Goal: Transaction & Acquisition: Book appointment/travel/reservation

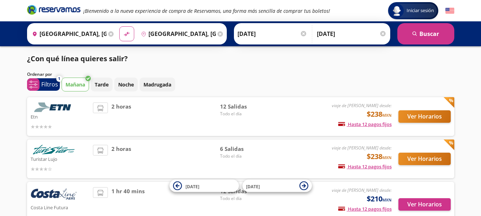
scroll to position [36, 0]
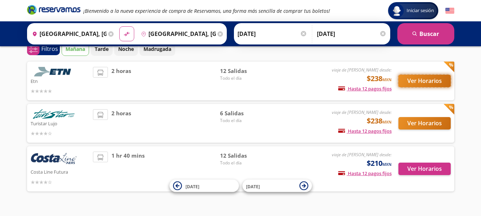
click at [403, 84] on button "Ver Horarios" at bounding box center [424, 81] width 52 height 12
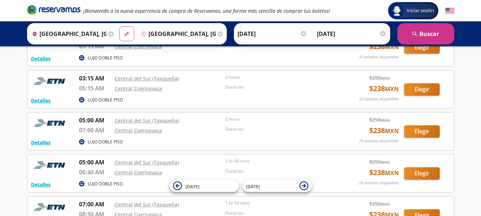
scroll to position [71, 0]
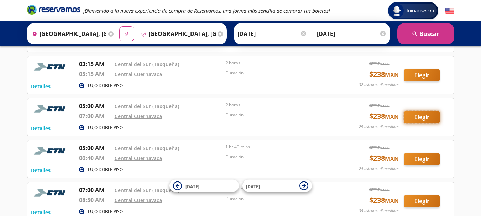
click at [409, 122] on button "Elegir" at bounding box center [422, 117] width 36 height 12
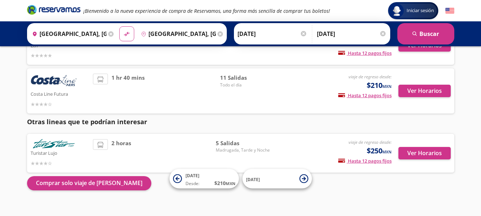
scroll to position [36, 0]
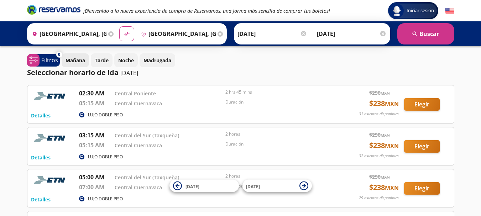
click at [74, 54] on button "Mañana" at bounding box center [75, 60] width 27 height 14
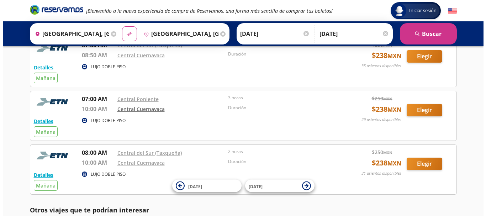
scroll to position [36, 0]
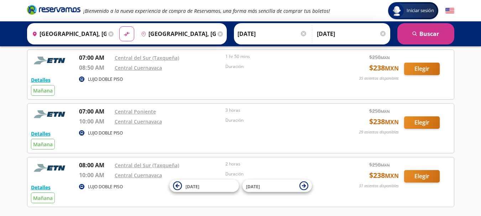
click at [96, 80] on p "LUJO DOBLE PISO" at bounding box center [105, 79] width 35 height 6
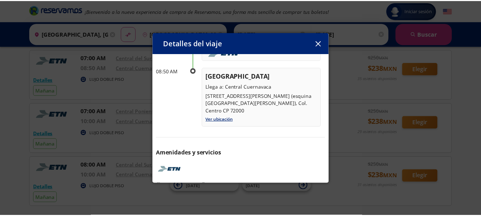
scroll to position [99, 0]
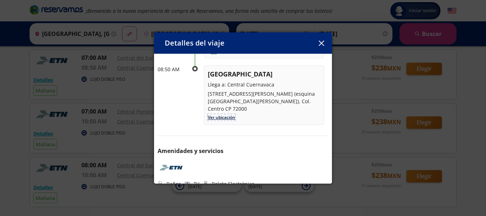
click at [232, 114] on link "Ver ubicación" at bounding box center [221, 117] width 27 height 6
click at [319, 47] on button "button" at bounding box center [321, 43] width 11 height 11
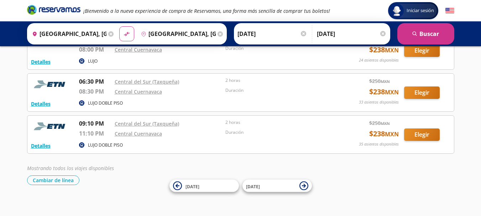
scroll to position [541, 0]
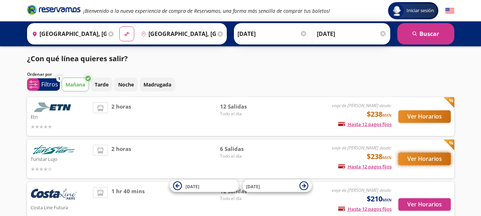
click at [413, 158] on button "Ver Horarios" at bounding box center [424, 159] width 52 height 12
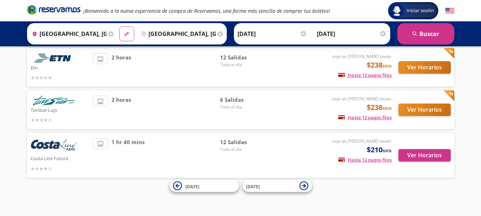
scroll to position [50, 0]
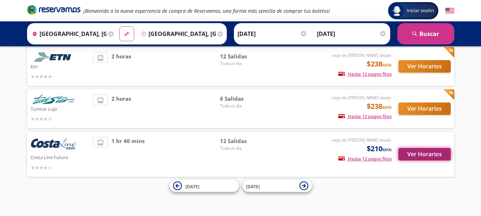
click at [433, 157] on button "Ver Horarios" at bounding box center [424, 154] width 52 height 12
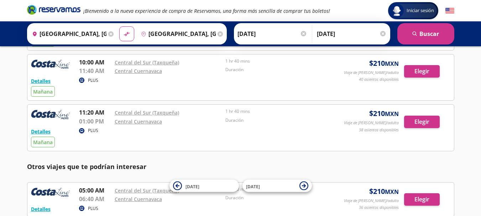
scroll to position [285, 0]
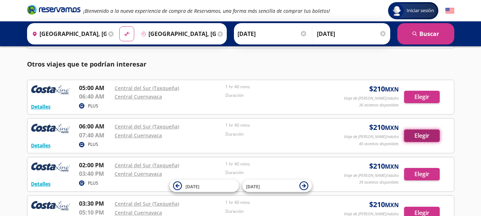
click at [426, 139] on button "Elegir" at bounding box center [422, 135] width 36 height 12
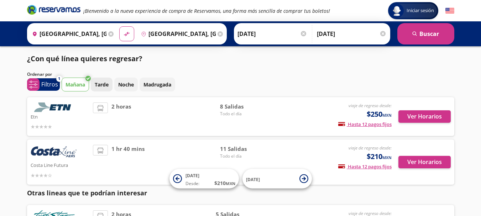
click at [95, 81] on p "Tarde" at bounding box center [102, 84] width 14 height 7
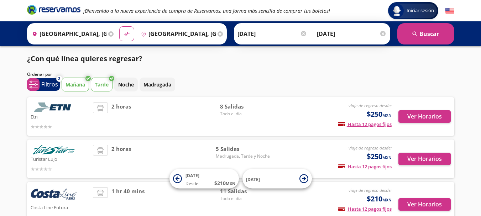
click at [76, 87] on p "Mañana" at bounding box center [75, 84] width 20 height 7
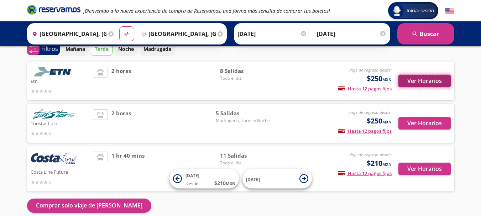
click at [411, 84] on button "Ver Horarios" at bounding box center [424, 81] width 52 height 12
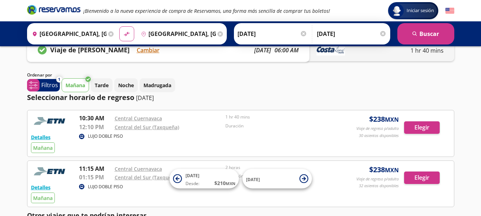
scroll to position [36, 0]
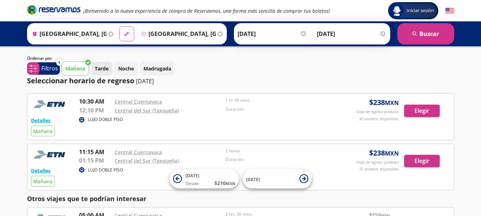
click at [104, 71] on p "Tarde" at bounding box center [102, 68] width 14 height 7
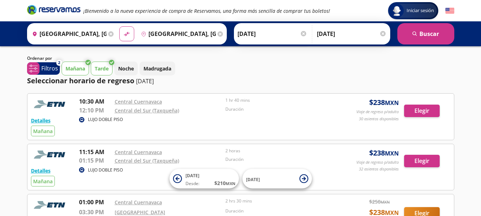
click at [73, 66] on p "Mañana" at bounding box center [75, 68] width 20 height 7
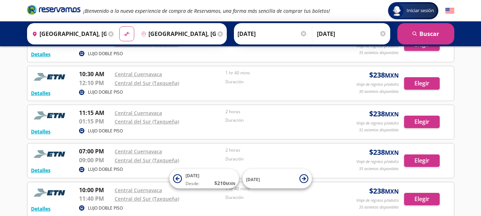
scroll to position [285, 0]
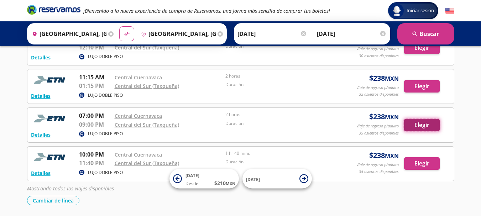
click at [426, 125] on button "Elegir" at bounding box center [422, 125] width 36 height 12
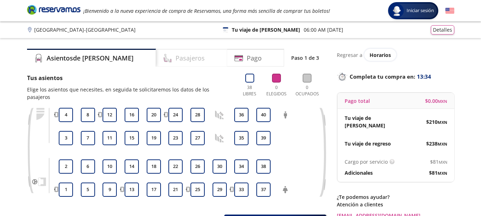
click at [175, 58] on h4 "Pasajeros" at bounding box center [189, 58] width 29 height 10
click at [252, 80] on icon at bounding box center [249, 78] width 9 height 9
click at [307, 80] on icon at bounding box center [306, 78] width 9 height 9
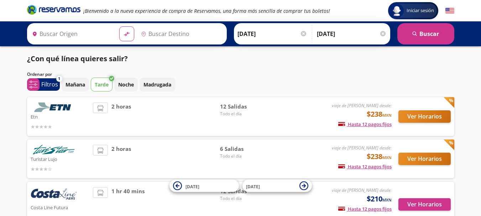
type input "[GEOGRAPHIC_DATA], [GEOGRAPHIC_DATA]"
